Goal: Task Accomplishment & Management: Use online tool/utility

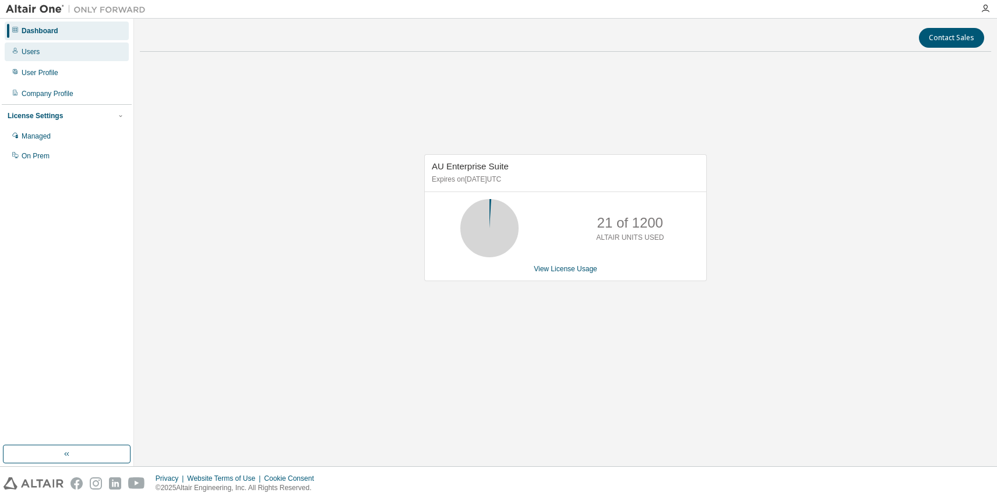
click at [49, 57] on div "Users" at bounding box center [67, 52] width 124 height 19
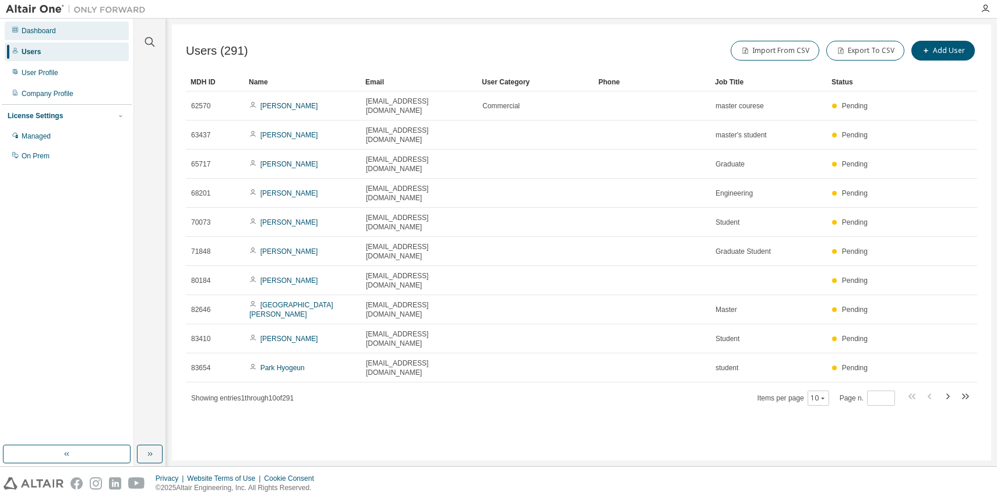
click at [51, 32] on div "Dashboard" at bounding box center [39, 30] width 34 height 9
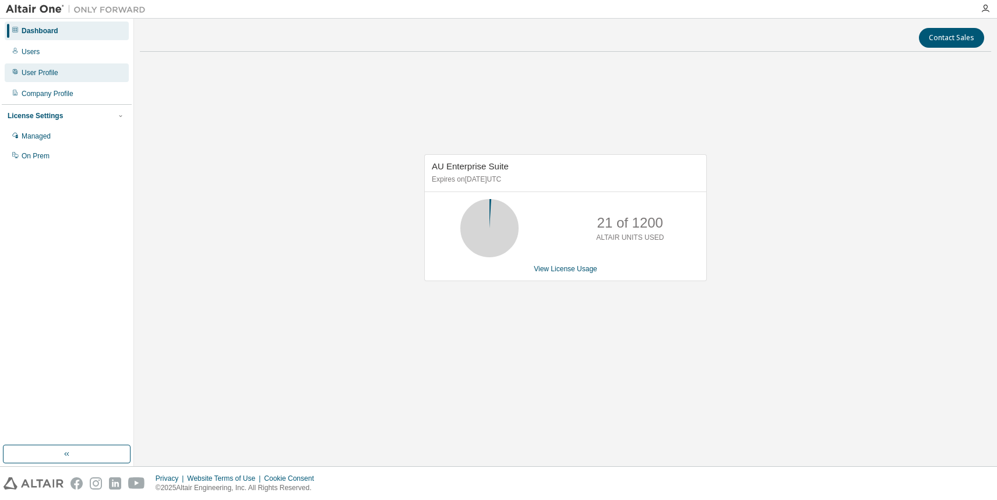
click at [50, 73] on div "User Profile" at bounding box center [40, 72] width 37 height 9
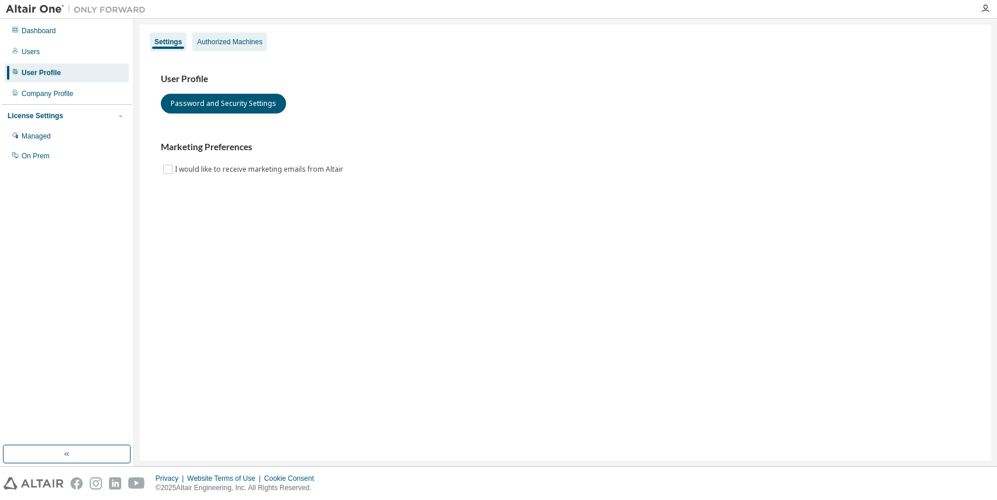
click at [246, 39] on div "Authorized Machines" at bounding box center [229, 41] width 65 height 9
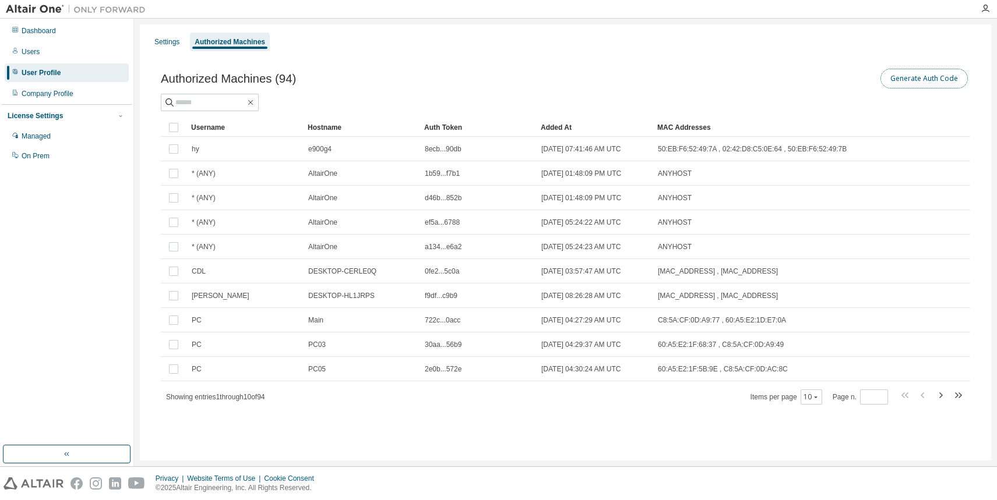
click at [924, 78] on button "Generate Auth Code" at bounding box center [923, 79] width 87 height 20
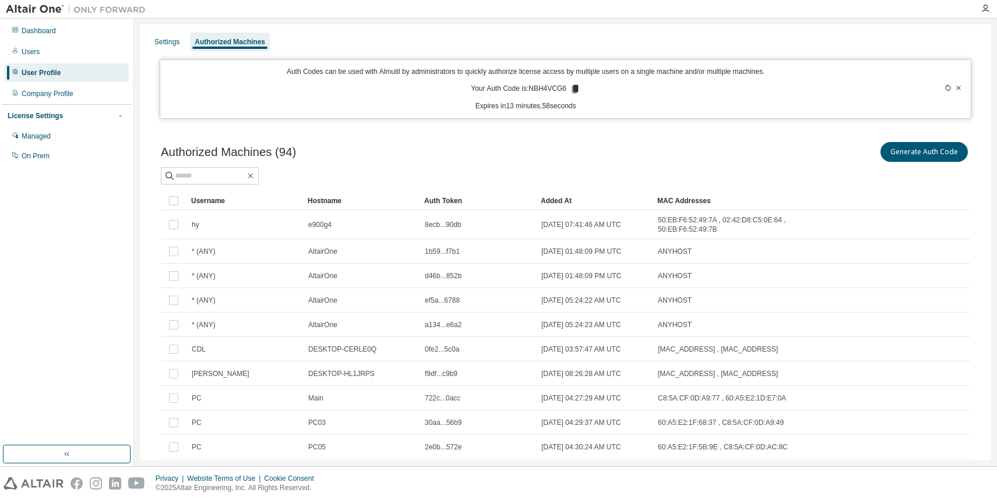
click at [755, 140] on div "Generate Auth Code" at bounding box center [768, 152] width 405 height 24
drag, startPoint x: 755, startPoint y: 140, endPoint x: 644, endPoint y: 154, distance: 112.6
click at [644, 154] on div "Generate Auth Code" at bounding box center [768, 152] width 405 height 24
drag, startPoint x: 642, startPoint y: 155, endPoint x: 448, endPoint y: 146, distance: 194.1
click at [444, 141] on div "Authorized Machines (94) Generate Auth Code" at bounding box center [565, 152] width 809 height 24
